Goal: Check status: Check status

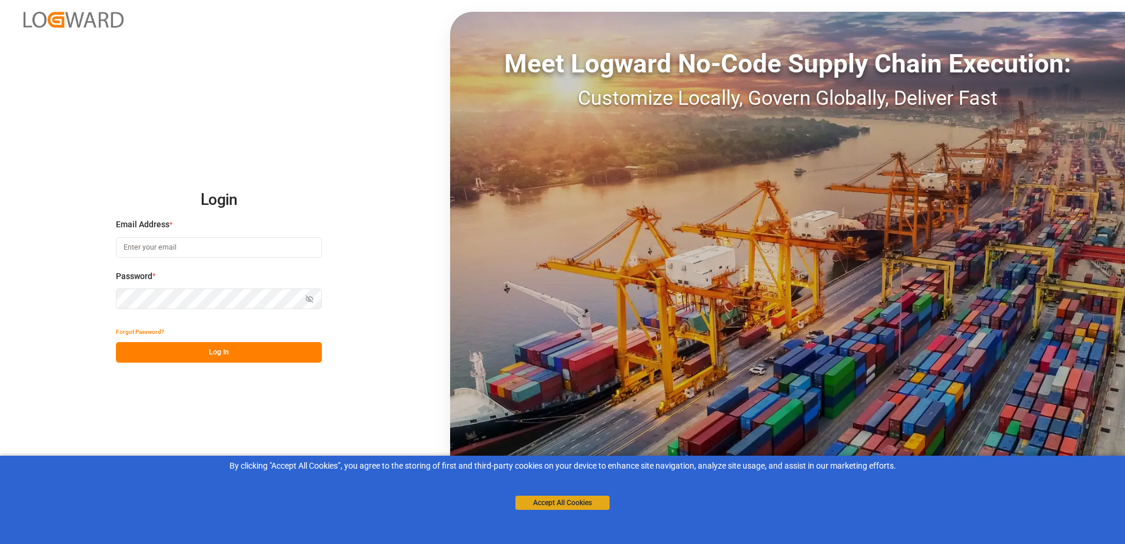
type input "[PERSON_NAME][EMAIL_ADDRESS][PERSON_NAME][DOMAIN_NAME]"
click at [551, 506] on button "Accept All Cookies" at bounding box center [563, 503] width 94 height 14
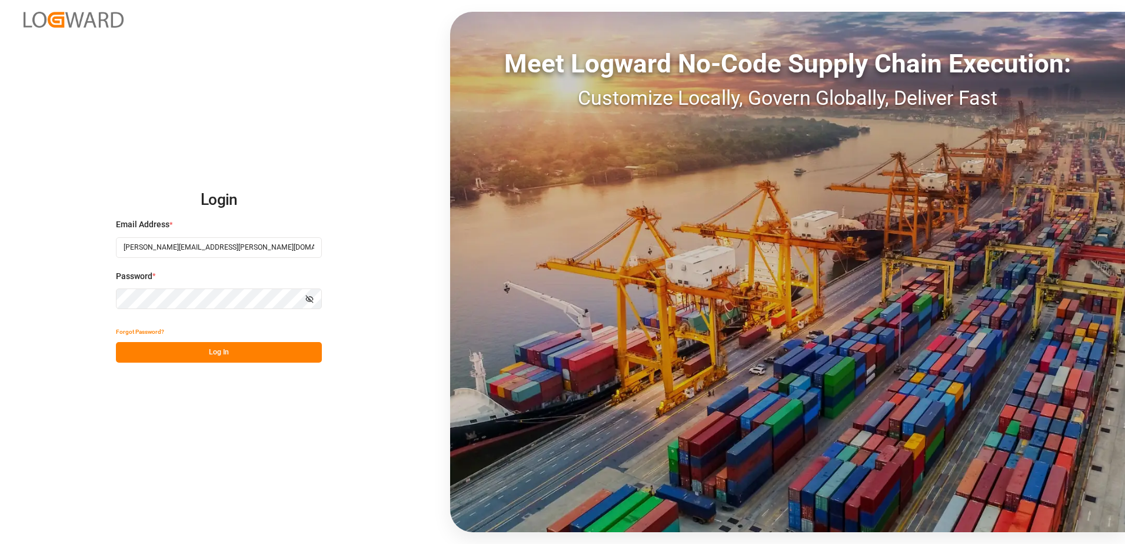
click at [247, 350] on button "Log In" at bounding box center [219, 352] width 206 height 21
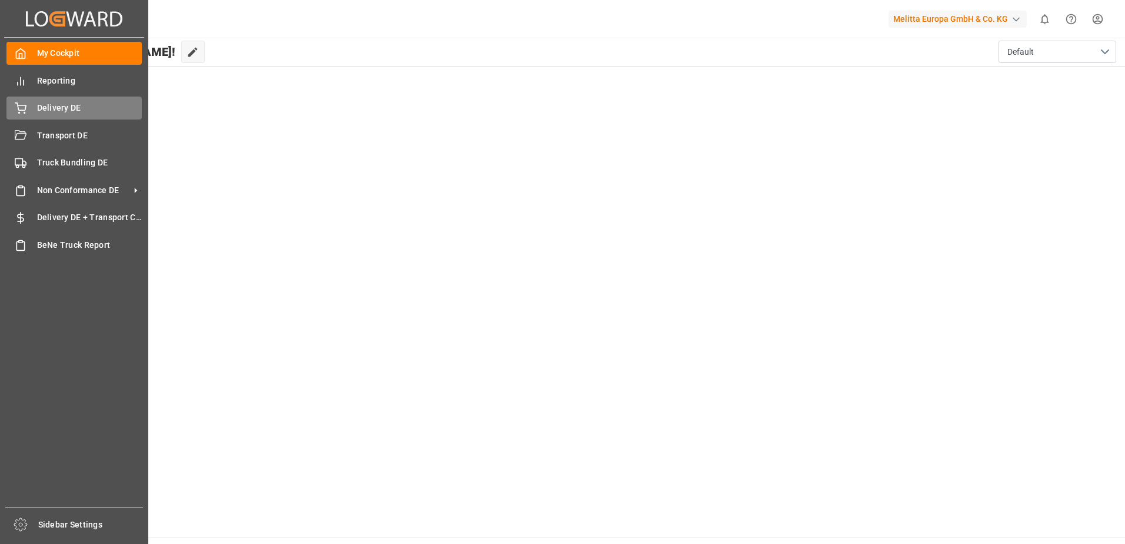
click at [29, 104] on div "Delivery DE Delivery DE" at bounding box center [73, 108] width 135 height 23
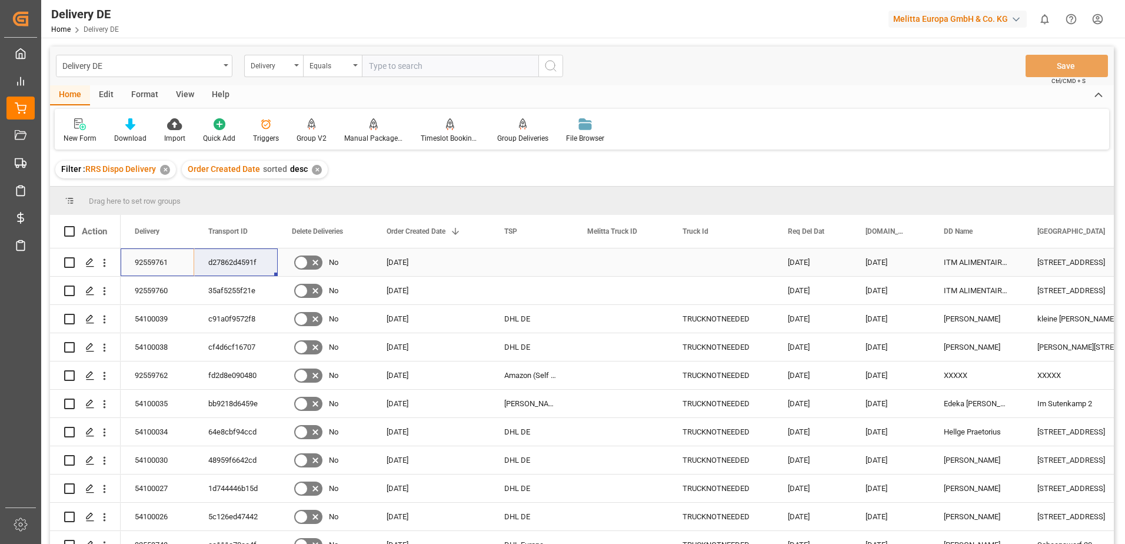
drag, startPoint x: 145, startPoint y: 264, endPoint x: 211, endPoint y: 270, distance: 66.2
drag, startPoint x: 151, startPoint y: 287, endPoint x: 232, endPoint y: 287, distance: 81.2
click at [1100, 16] on html "Created by potrace 1.15, written by [PERSON_NAME] [DATE]-[DATE] Created by potr…" at bounding box center [562, 272] width 1125 height 544
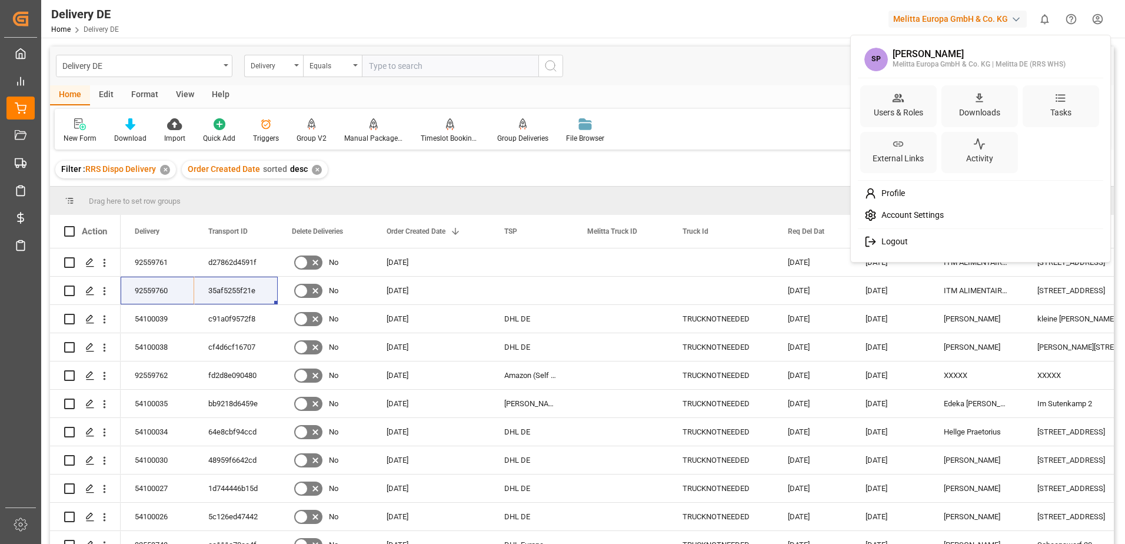
click at [888, 239] on span "Logout" at bounding box center [892, 242] width 31 height 11
